Goal: Task Accomplishment & Management: Manage account settings

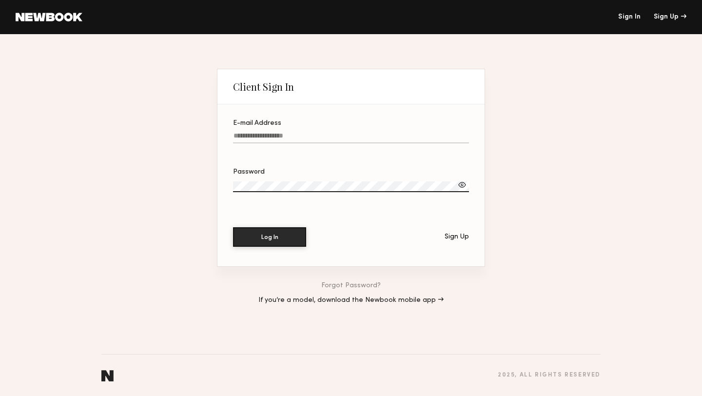
click at [275, 135] on input "E-mail Address" at bounding box center [351, 137] width 236 height 11
type input "**********"
click at [233, 227] on button "Log In" at bounding box center [269, 237] width 73 height 20
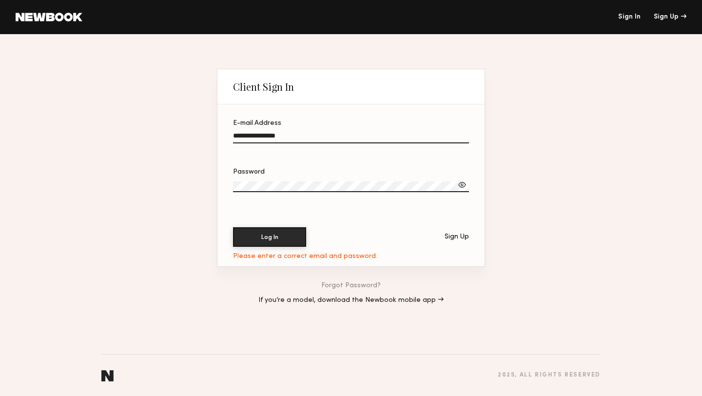
click at [352, 288] on link "Forgot Password?" at bounding box center [350, 285] width 59 height 7
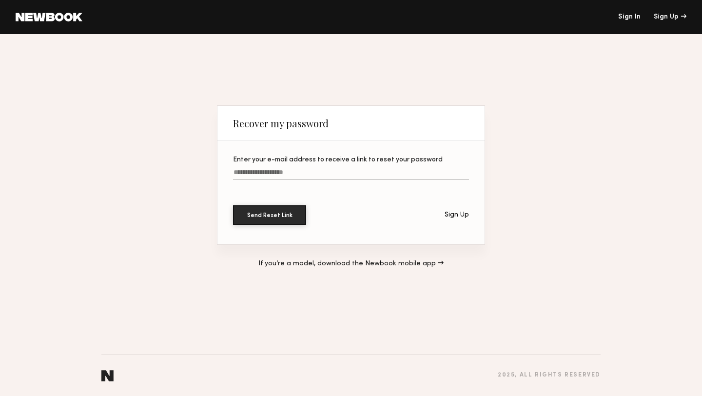
click at [333, 173] on input "Enter your e-mail address to receive a link to reset your password" at bounding box center [351, 174] width 236 height 11
type input "**********"
click at [233, 205] on button "Send Reset Link" at bounding box center [269, 215] width 73 height 20
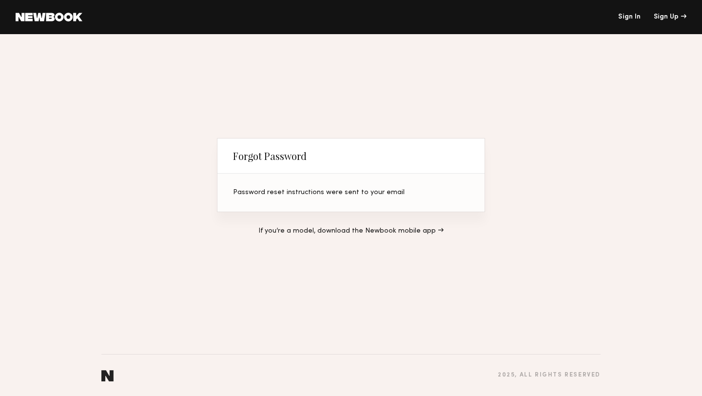
click at [49, 22] on header "Sign In Sign Up" at bounding box center [351, 17] width 702 height 34
click at [632, 14] on link "Sign In" at bounding box center [629, 17] width 22 height 7
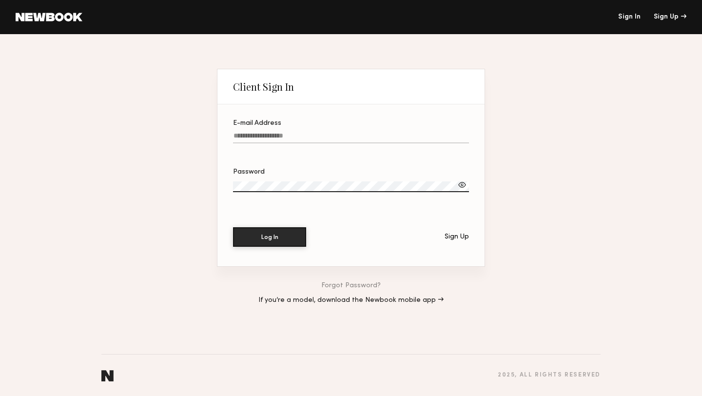
click at [283, 143] on label "E-mail Address" at bounding box center [351, 136] width 236 height 33
click at [283, 143] on input "E-mail Address" at bounding box center [351, 137] width 236 height 11
click at [277, 133] on input "E-mail Address" at bounding box center [351, 137] width 236 height 11
type input "**********"
click at [233, 227] on button "Log In" at bounding box center [269, 237] width 73 height 20
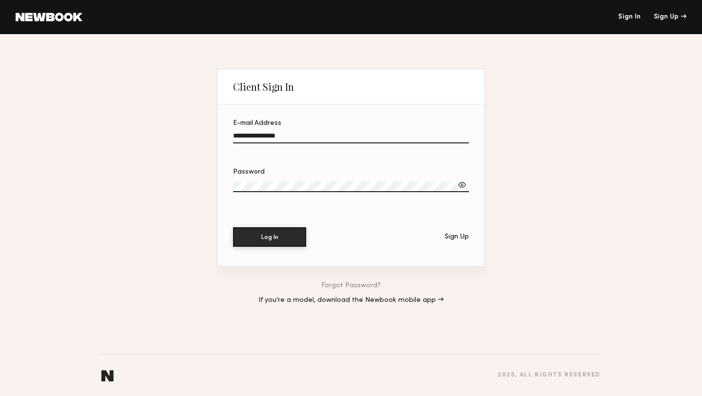
click at [463, 184] on div at bounding box center [462, 185] width 10 height 10
click at [250, 235] on button "Log In" at bounding box center [269, 237] width 73 height 20
click at [378, 298] on link "If you’re a model, download the Newbook mobile app →" at bounding box center [350, 300] width 185 height 7
click at [183, 256] on div "**********" at bounding box center [351, 215] width 702 height 362
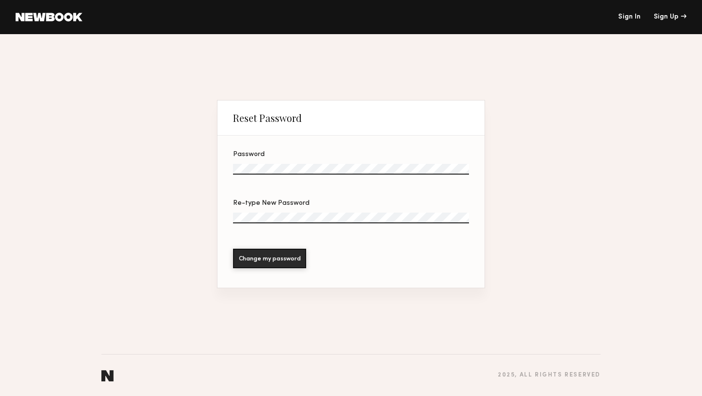
click at [269, 162] on label "Password" at bounding box center [351, 167] width 236 height 33
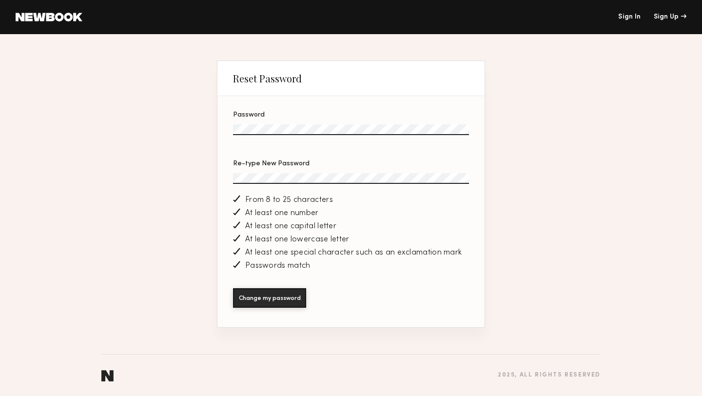
click at [233, 288] on button "Change my password" at bounding box center [269, 298] width 73 height 20
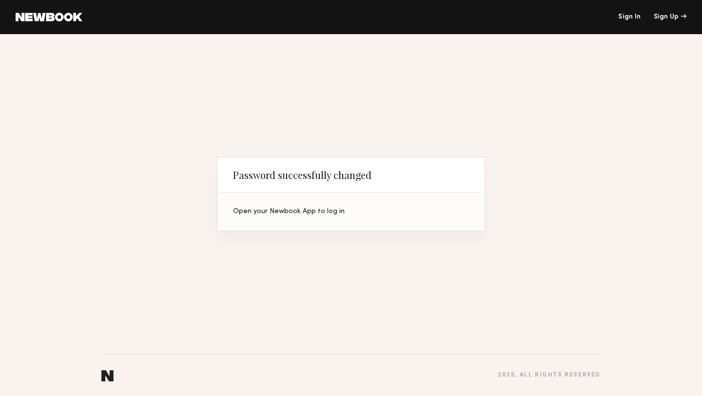
click at [300, 211] on div "Open your Newbook App to log in" at bounding box center [351, 211] width 236 height 7
